Goal: Information Seeking & Learning: Find specific fact

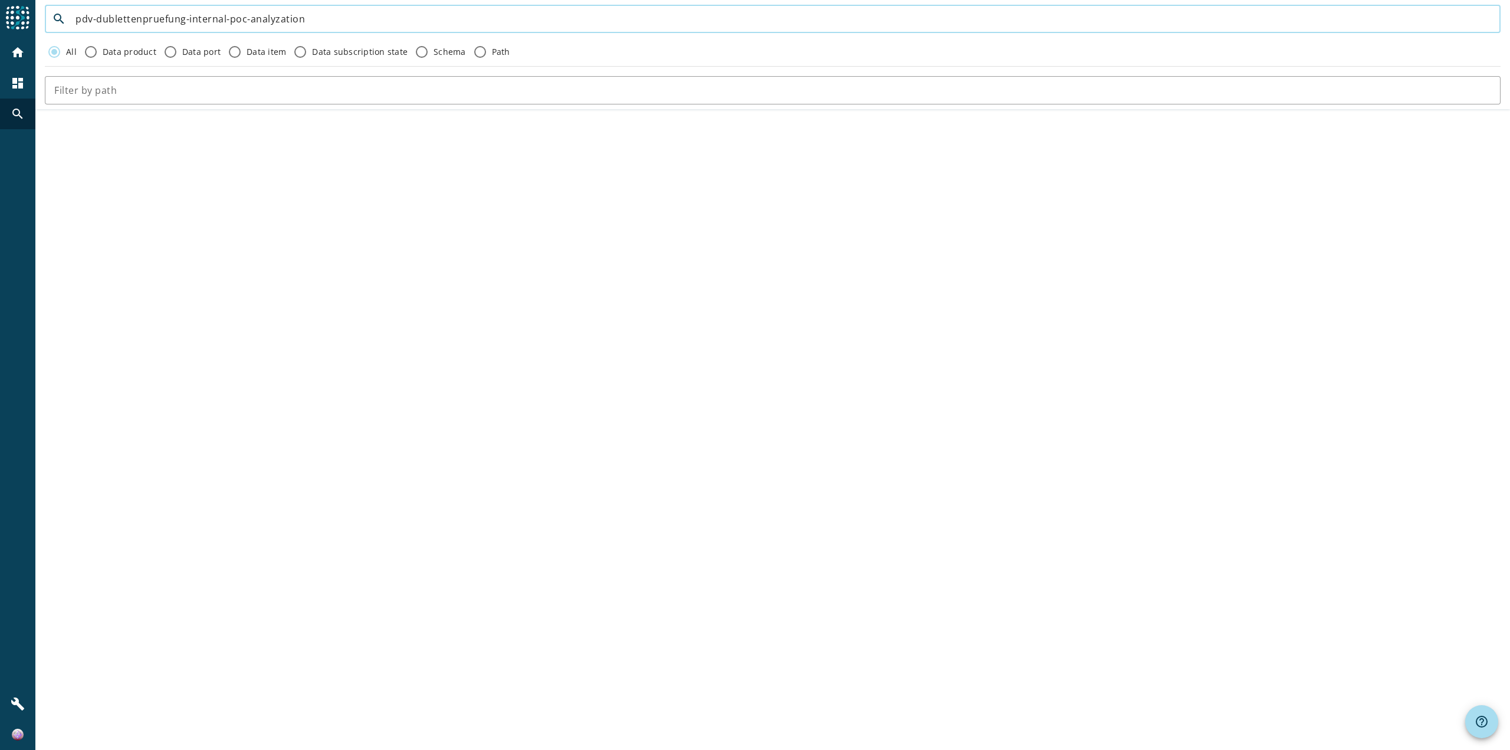
click at [344, 25] on input "pdv-dublettenpruefung-internal-poc-analyzation" at bounding box center [782, 19] width 1415 height 14
paste input "partner-infobj-adresse-postalisch-test"
type input "pdv-partner-infobj-adresse-postalisch-test"
click at [8, 60] on div "home" at bounding box center [17, 52] width 31 height 31
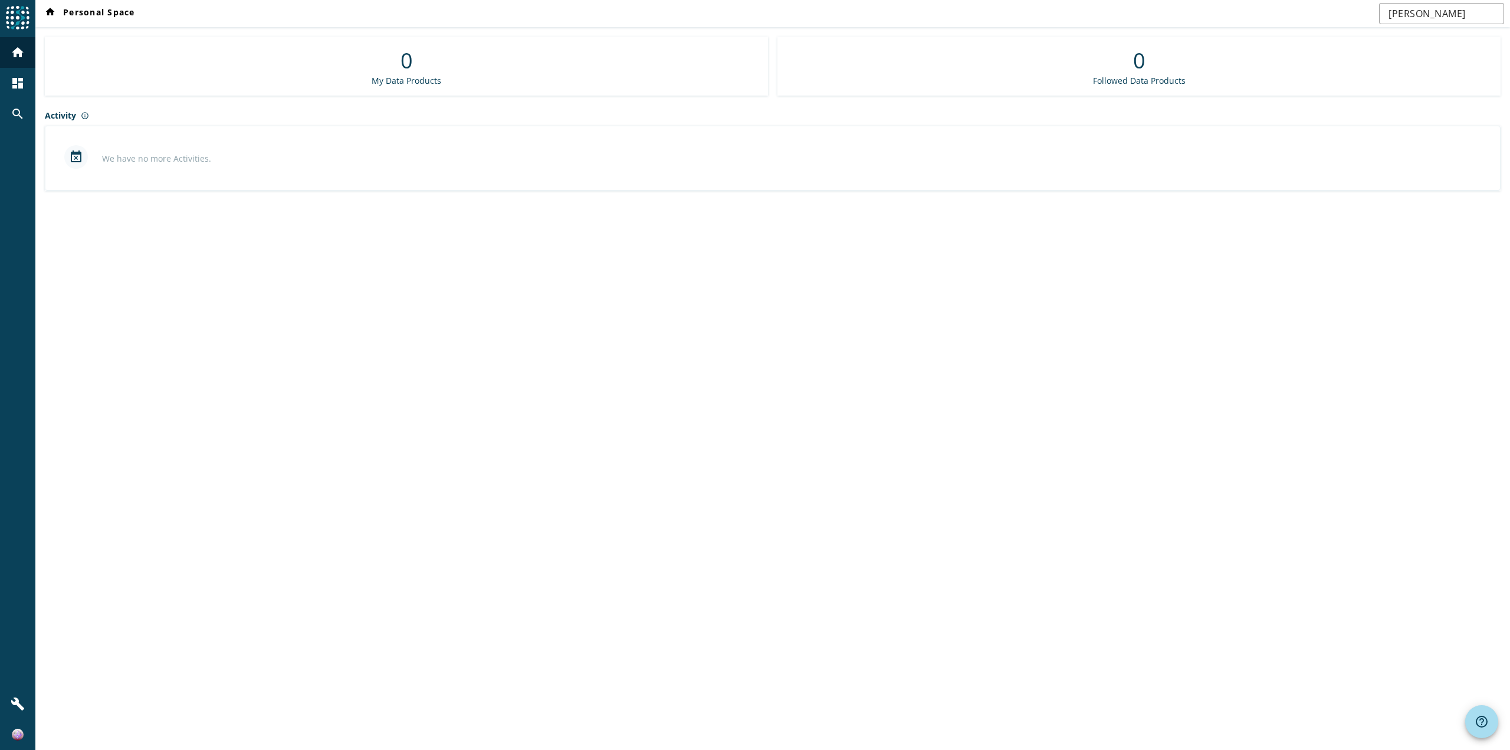
click at [1059, 612] on div "home Personal Space [PERSON_NAME] 0 My Data Products 0 Followed Data Products A…" at bounding box center [772, 375] width 1474 height 750
click at [15, 106] on div "search" at bounding box center [17, 113] width 31 height 31
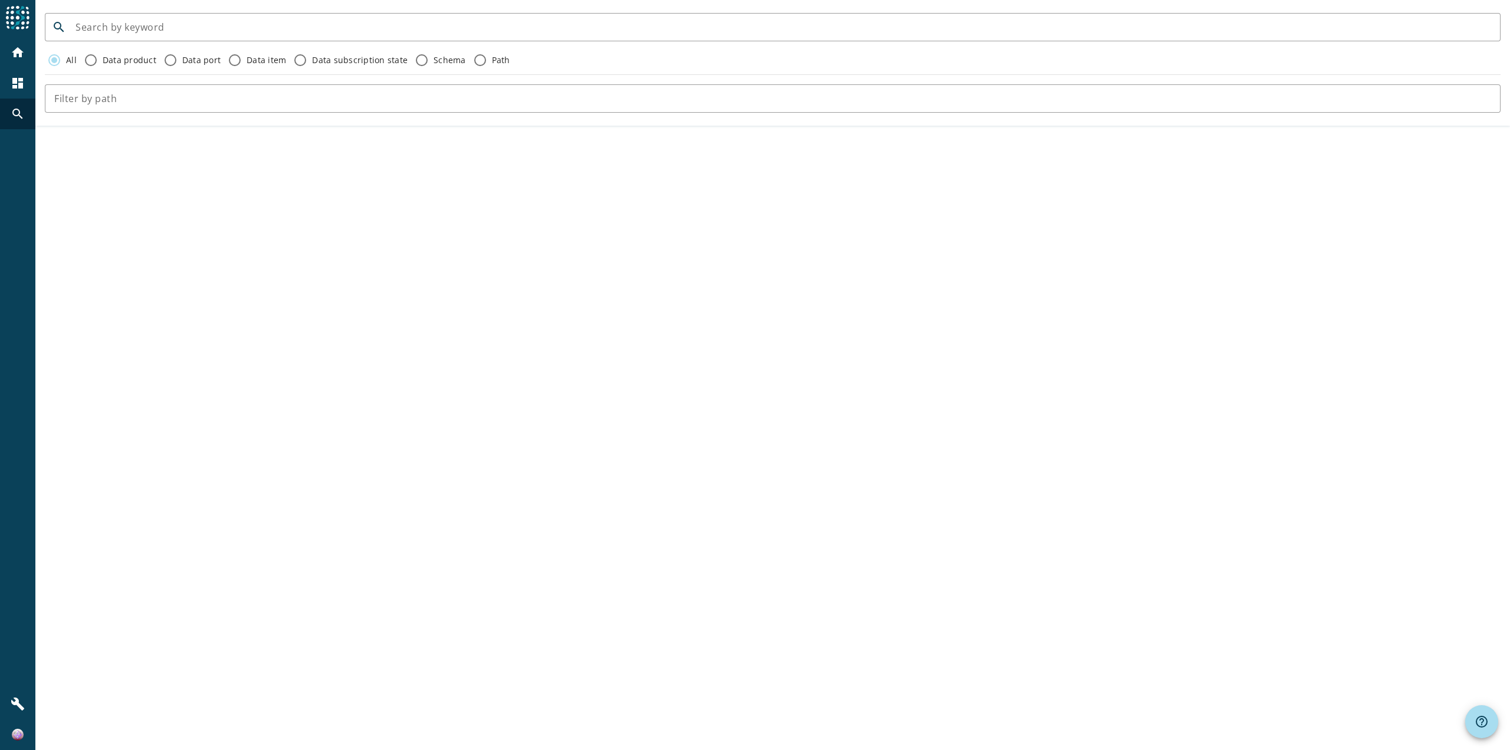
click at [774, 476] on div "search All Data product Data port Data item Data subscription state Schema Path" at bounding box center [772, 375] width 1474 height 750
click at [595, 236] on div "search All Data product Data port Data item Data subscription state Schema Path" at bounding box center [772, 375] width 1474 height 750
click at [931, 494] on div "search All Data product Data port Data item Data subscription state Schema Path" at bounding box center [772, 375] width 1474 height 750
click at [271, 25] on input at bounding box center [782, 27] width 1415 height 14
paste input "pdv-partner-infobj-adresse-postalisch-test"
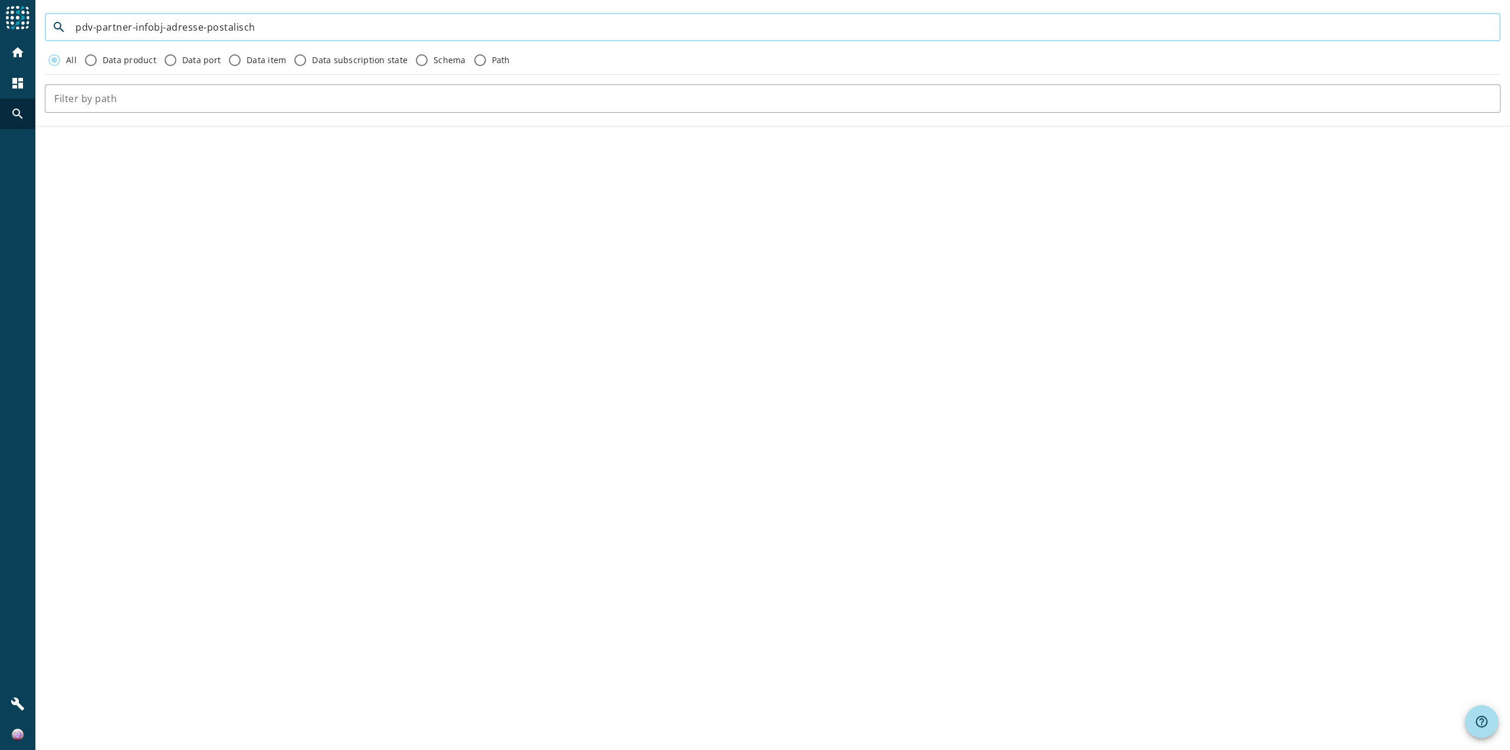
type input "pdv-partner-infobj-adresse-postalisch"
click at [65, 24] on mat-icon "search" at bounding box center [59, 27] width 28 height 14
click at [56, 27] on mat-icon "search" at bounding box center [59, 27] width 28 height 14
click at [57, 27] on mat-icon "search" at bounding box center [59, 27] width 28 height 14
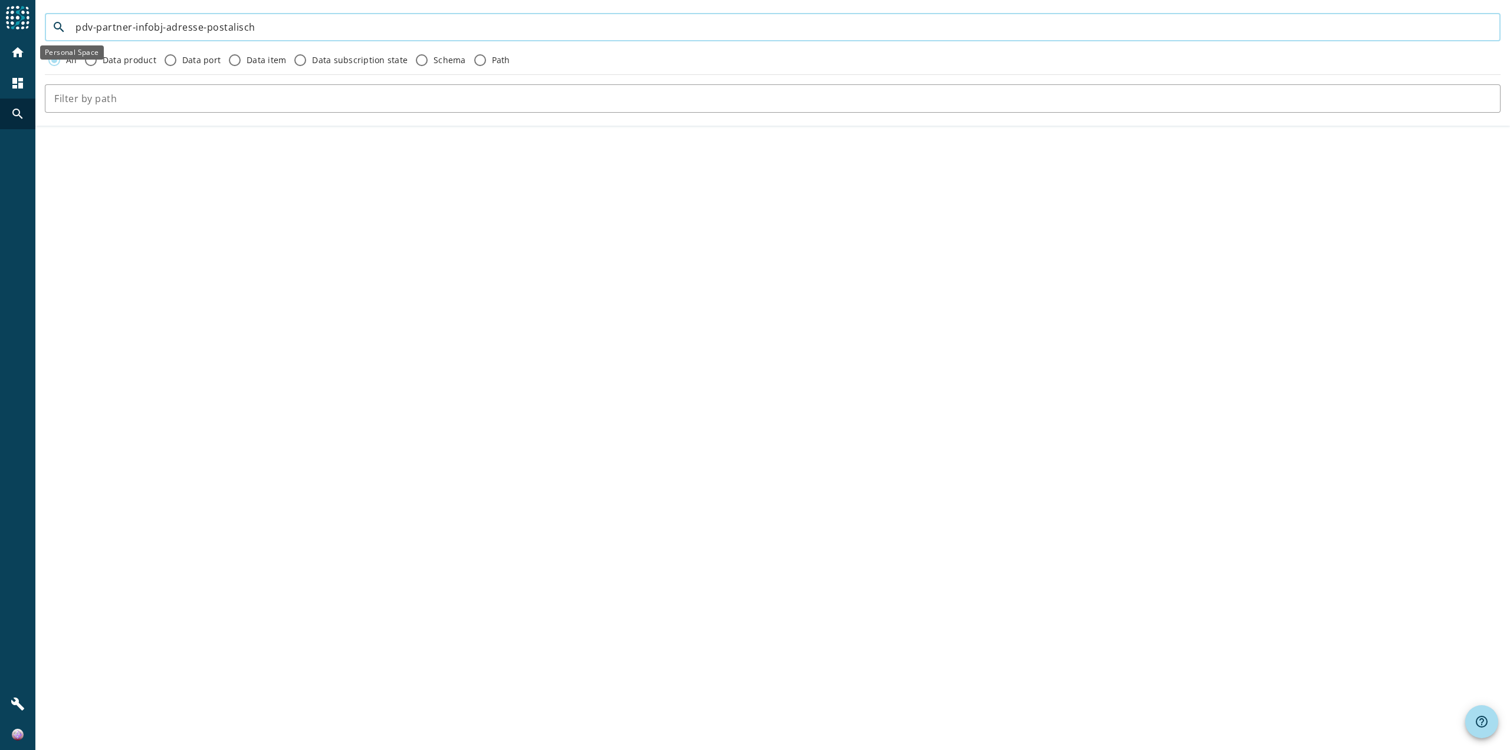
click at [9, 48] on div "home" at bounding box center [17, 52] width 31 height 31
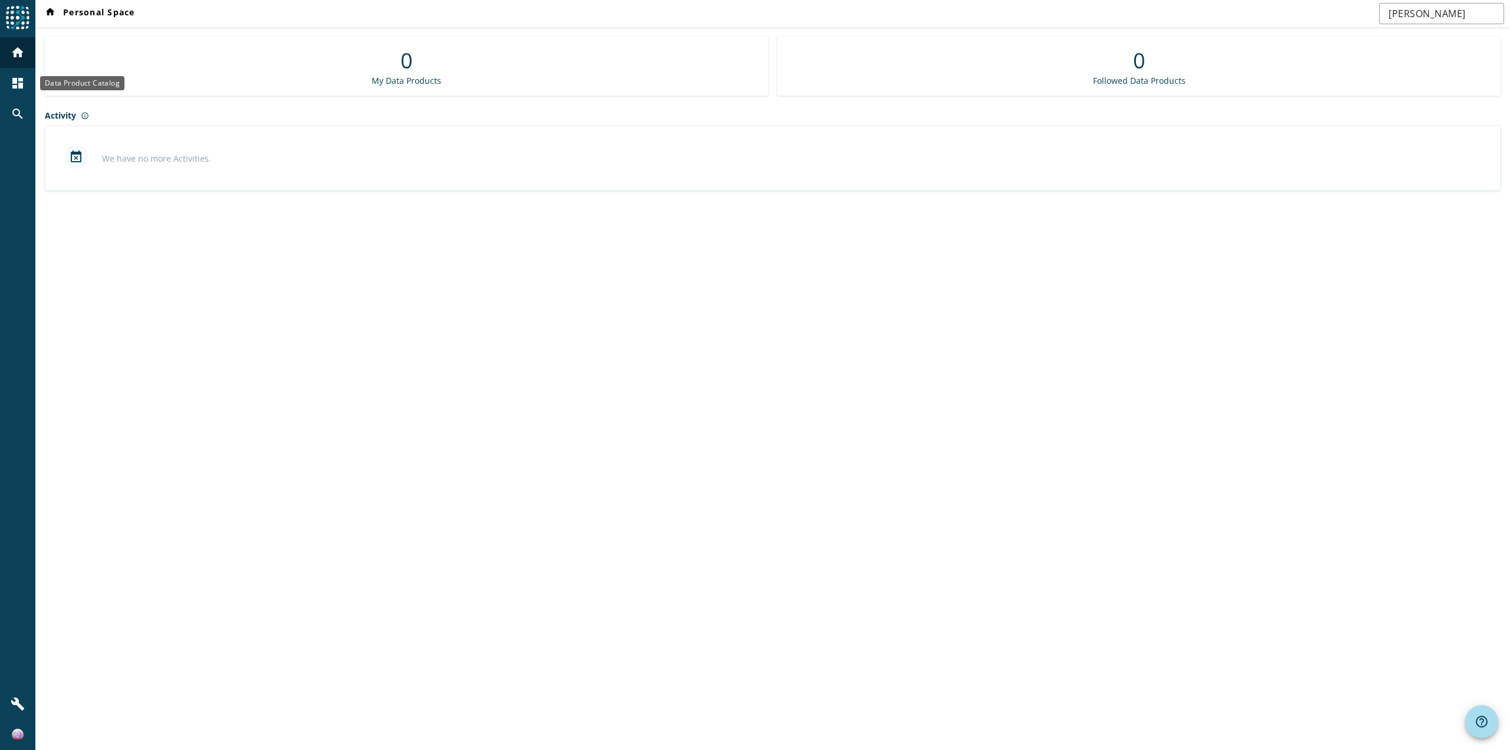
click at [16, 77] on mat-icon "dashboard" at bounding box center [18, 83] width 14 height 14
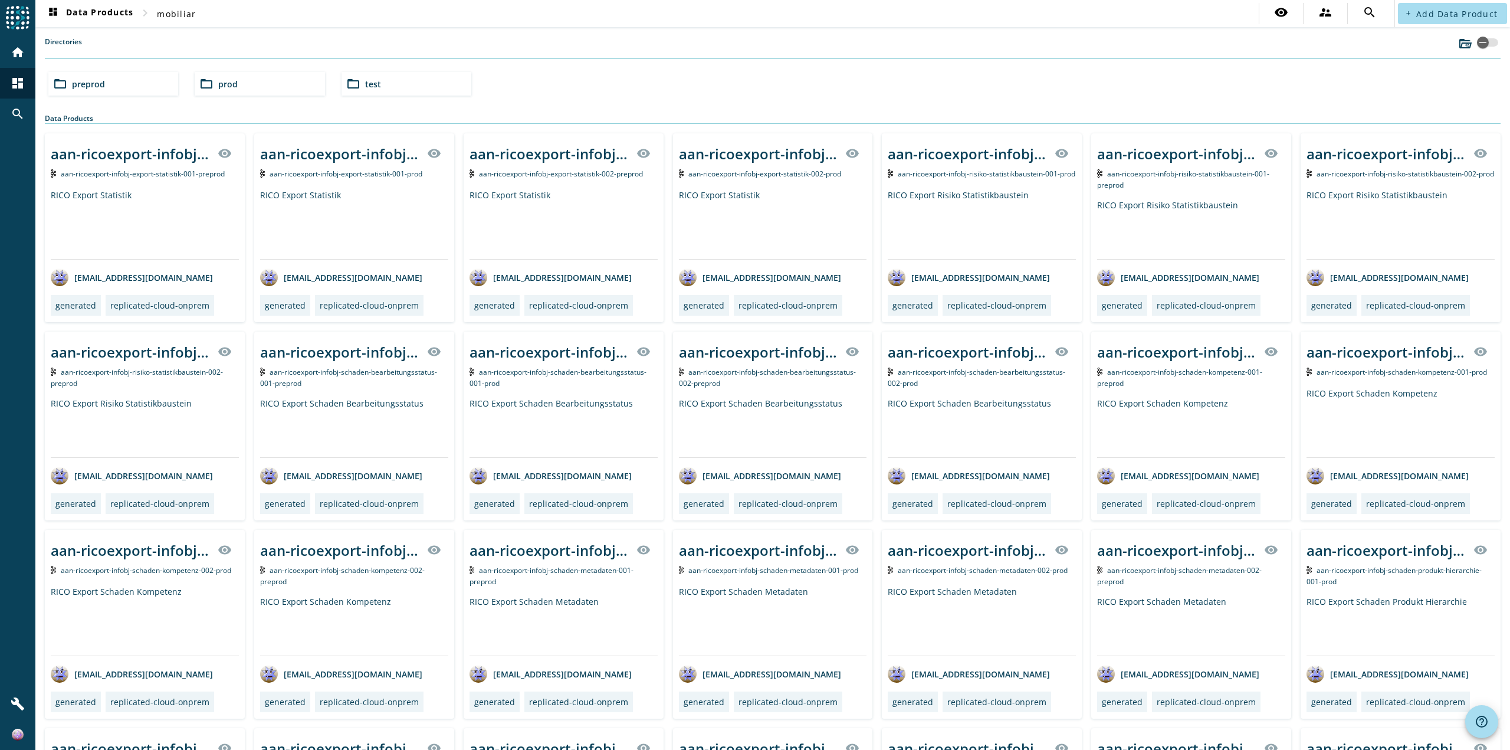
click at [376, 88] on span "test" at bounding box center [373, 83] width 16 height 11
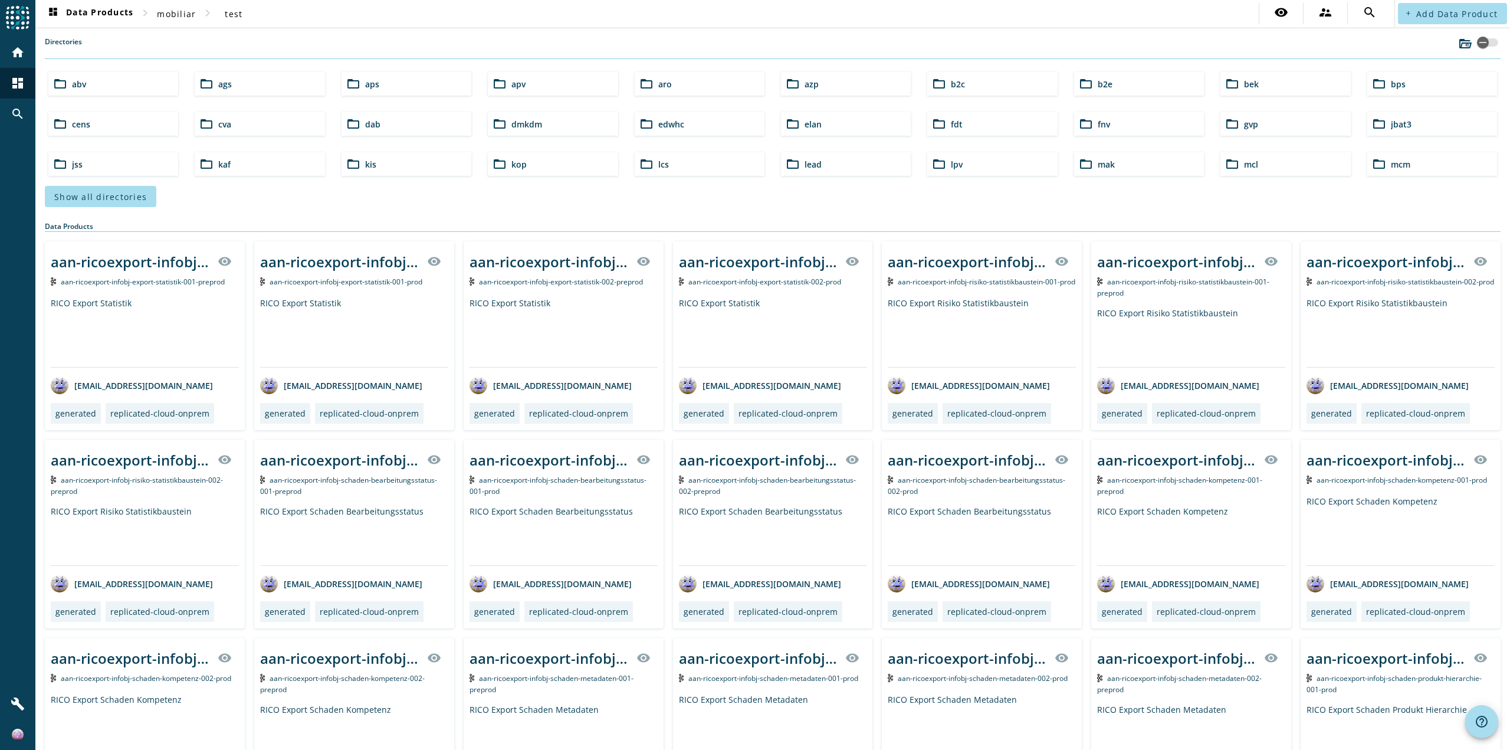
click at [167, 41] on div "Directories" at bounding box center [772, 48] width 1455 height 22
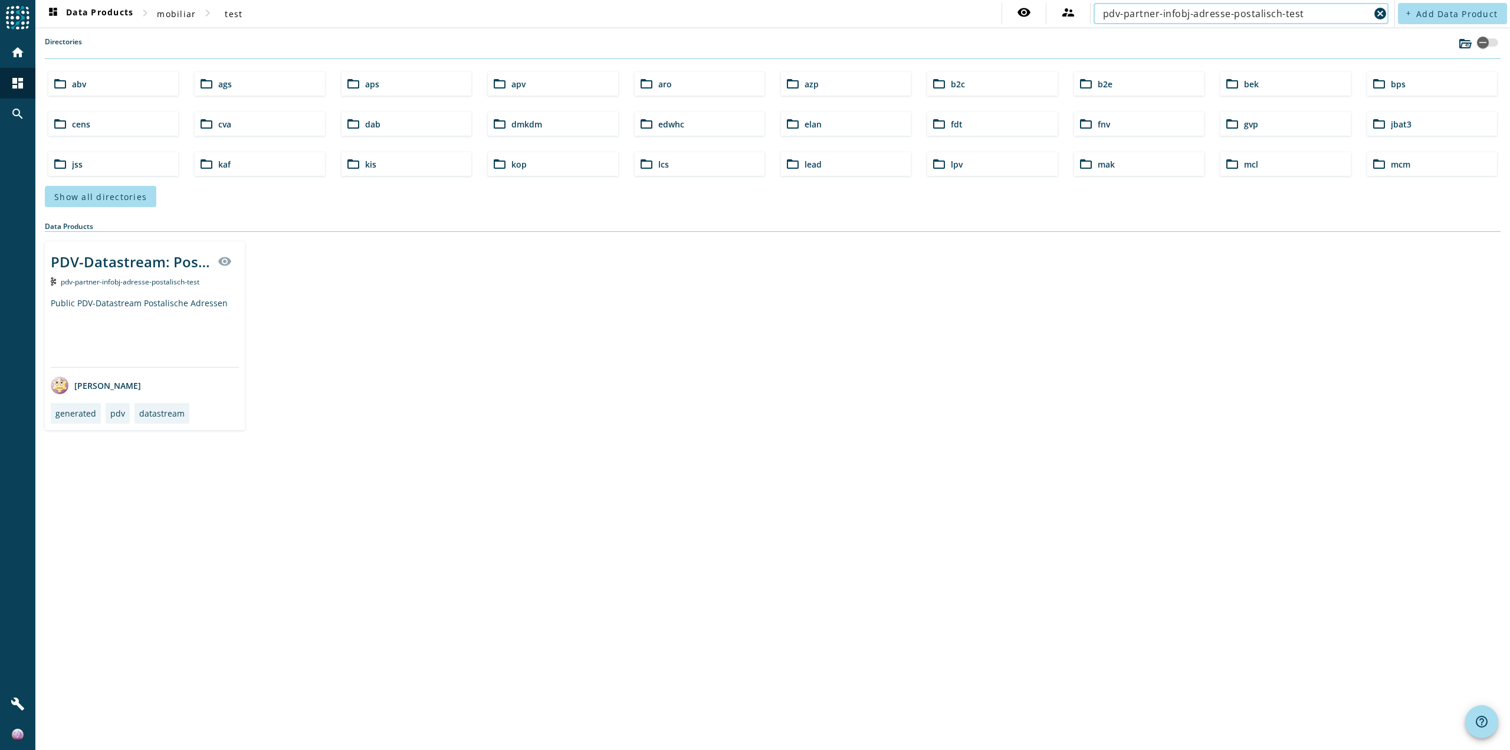
type input "pdv-partner-infobj-adresse-postalisch-test"
click at [140, 278] on span "pdv-partner-infobj-adresse-postalisch-test" at bounding box center [130, 282] width 139 height 10
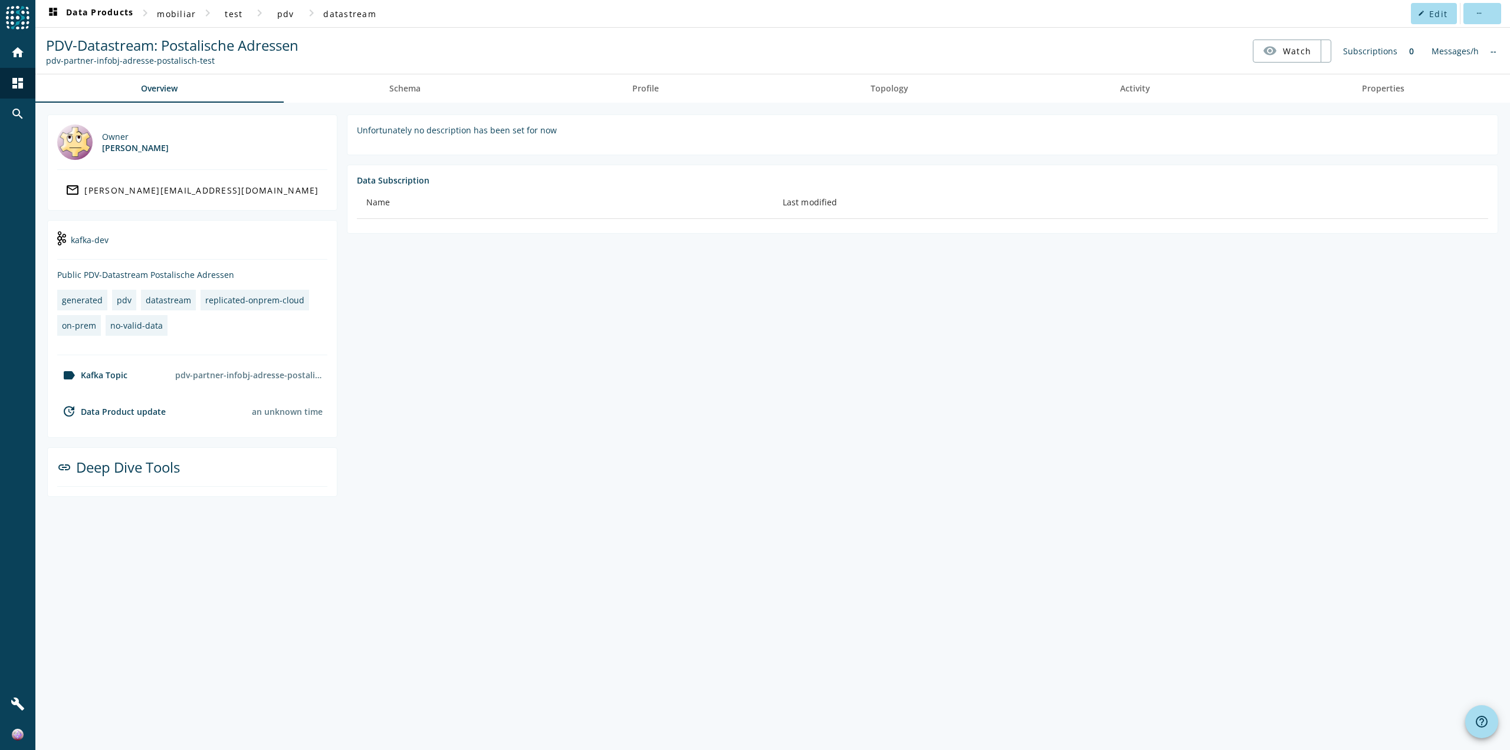
drag, startPoint x: 557, startPoint y: 128, endPoint x: 438, endPoint y: 124, distance: 119.8
click at [438, 124] on section "Unfortunately no description has been set for now" at bounding box center [922, 134] width 1151 height 41
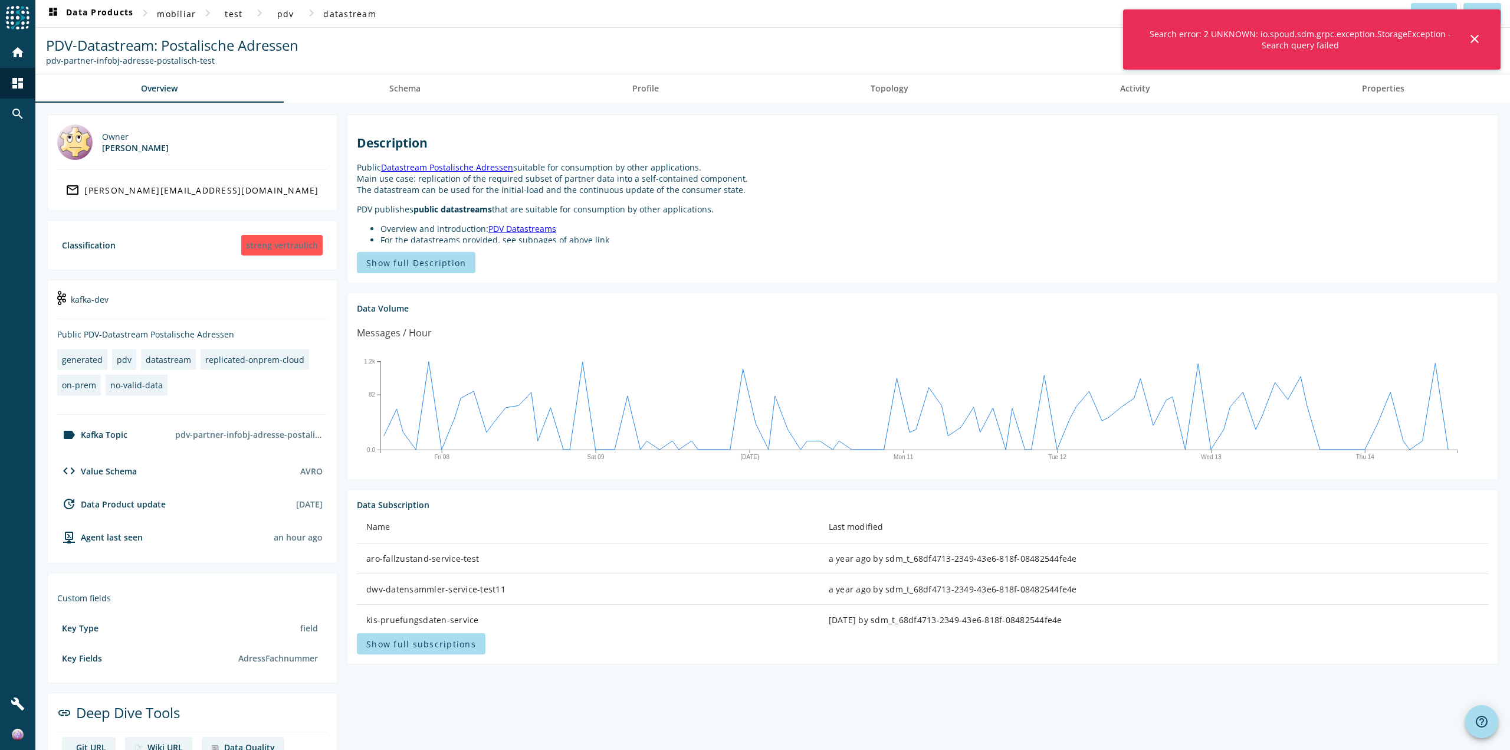
click at [1481, 42] on mat-icon "close" at bounding box center [1474, 39] width 14 height 14
